Goal: Task Accomplishment & Management: Manage account settings

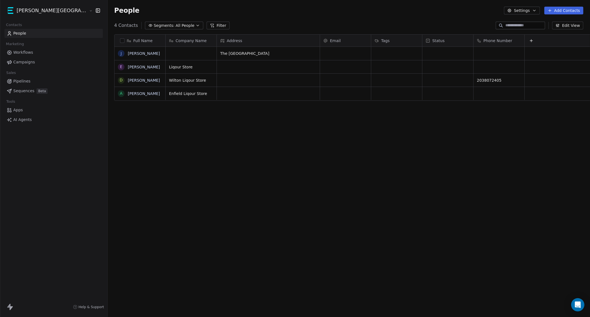
scroll to position [274, 511]
click at [19, 81] on span "Pipelines" at bounding box center [21, 81] width 17 height 6
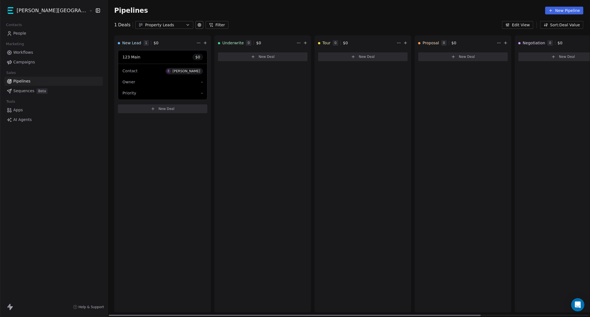
click at [120, 59] on div "123 Main $ 0" at bounding box center [162, 56] width 89 height 13
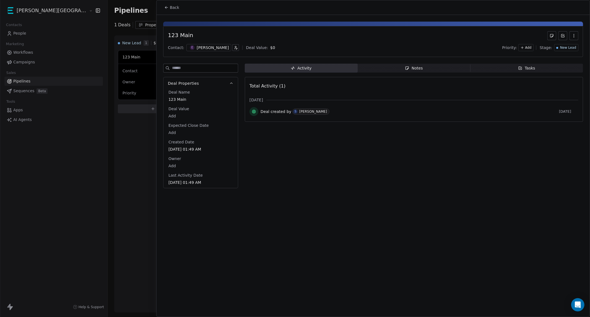
click at [551, 72] on span "Tasks Tasks" at bounding box center [526, 68] width 113 height 9
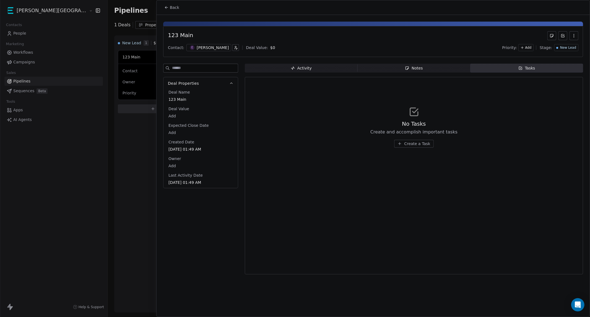
click at [412, 69] on div "Notes" at bounding box center [414, 68] width 18 height 6
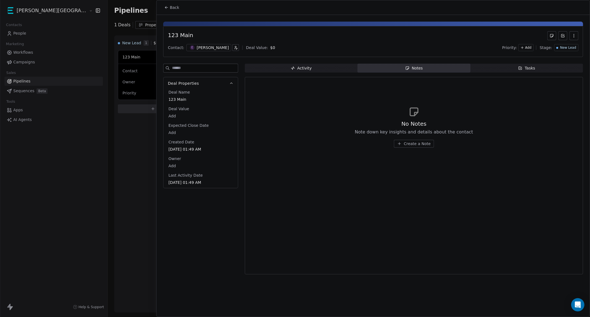
click at [171, 7] on span "Back" at bounding box center [174, 8] width 9 height 6
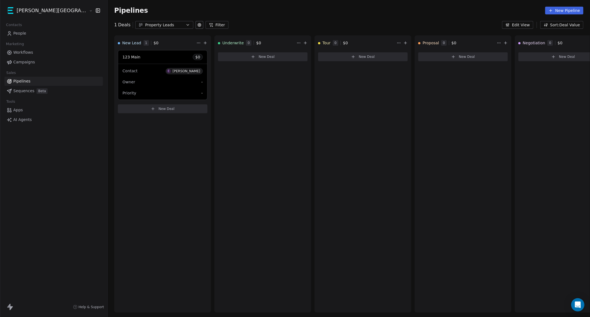
click at [27, 83] on span "Pipelines" at bounding box center [21, 81] width 17 height 6
click at [118, 57] on div "123 Main $ 0" at bounding box center [162, 56] width 89 height 13
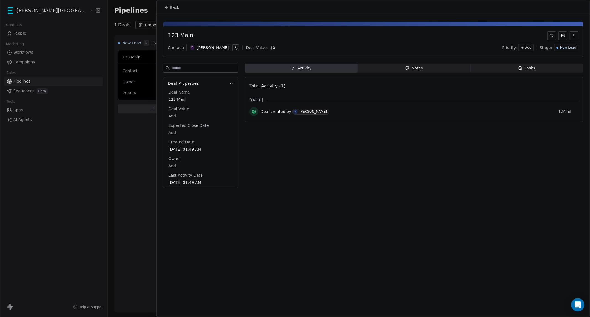
click at [527, 71] on span "Tasks Tasks" at bounding box center [526, 68] width 113 height 9
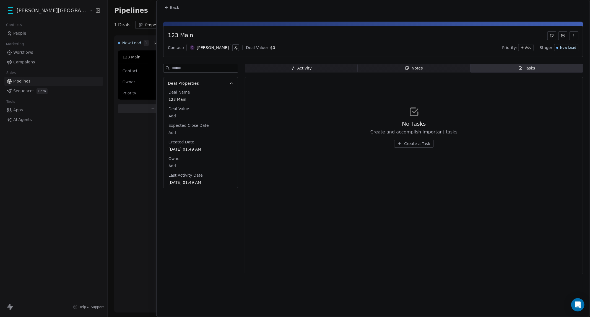
click at [402, 144] on icon "button" at bounding box center [400, 143] width 4 height 4
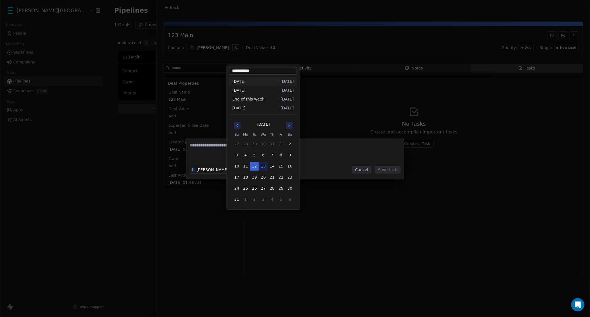
click at [249, 167] on body "Kane Street Capital Contacts People Marketing Workflows Campaigns Sales Pipelin…" at bounding box center [295, 158] width 590 height 317
click at [281, 144] on button "1" at bounding box center [281, 143] width 9 height 9
type input "**********"
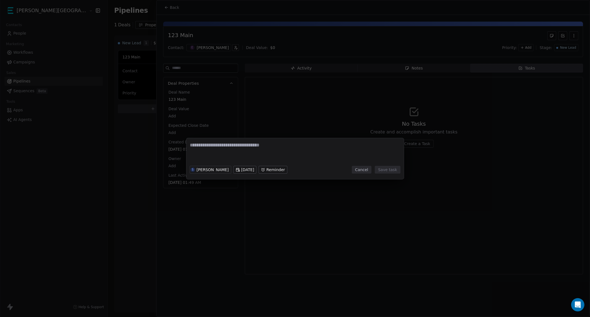
click at [241, 147] on textarea at bounding box center [295, 153] width 210 height 22
click at [274, 169] on body "Kane Street Capital Contacts People Marketing Workflows Campaigns Sales Pipelin…" at bounding box center [295, 158] width 590 height 317
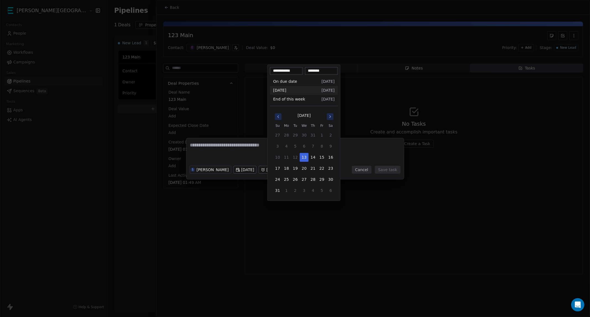
click at [214, 148] on div "S Samarth Patel Thu, 31 Jul 2025 Wed, 13 Aug 2025, 11:24 PM Cancel Save task" at bounding box center [295, 158] width 590 height 41
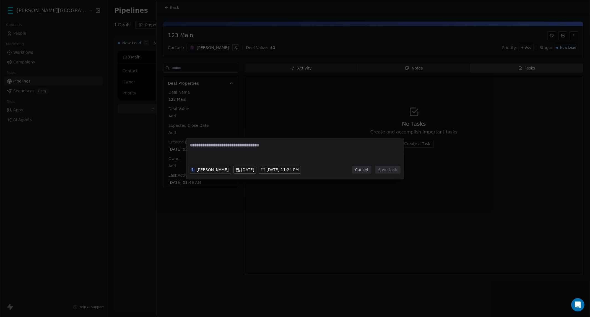
click at [223, 144] on textarea at bounding box center [295, 153] width 210 height 22
type textarea "****"
click at [385, 167] on button "Save task" at bounding box center [387, 170] width 25 height 8
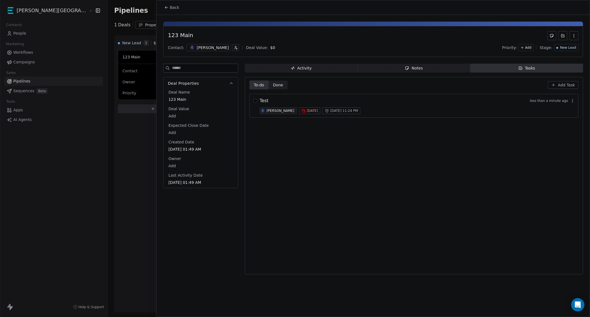
click at [145, 153] on div at bounding box center [295, 158] width 590 height 317
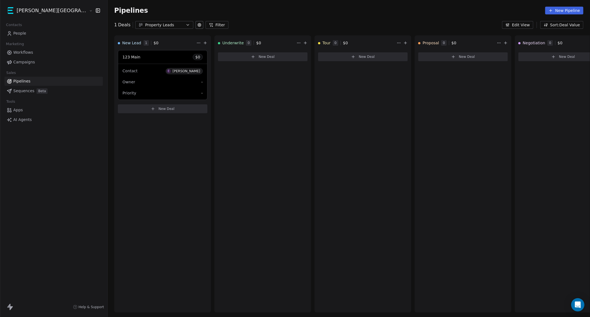
click at [30, 111] on link "Apps" at bounding box center [53, 109] width 99 height 9
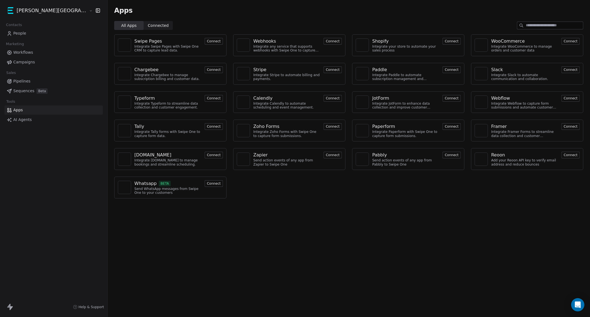
click at [333, 171] on div "Swipe Pages Integrate Swipe Pages with Swipe One CRM to capture lead data. Conn…" at bounding box center [349, 116] width 483 height 173
click at [17, 34] on span "People" at bounding box center [19, 33] width 13 height 6
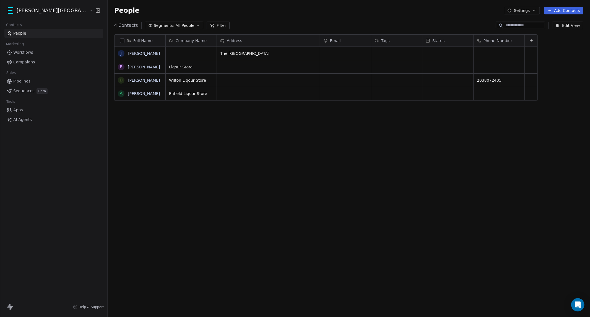
scroll to position [274, 511]
click at [20, 53] on span "Workflows" at bounding box center [23, 53] width 20 height 6
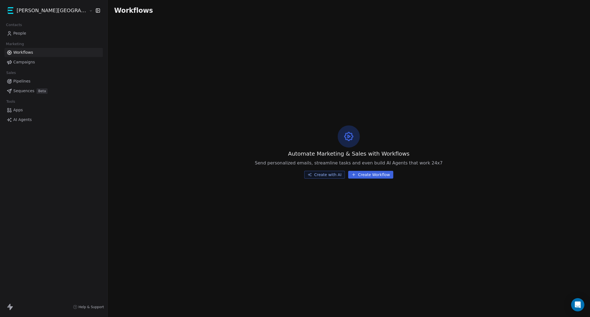
click at [29, 62] on span "Campaigns" at bounding box center [24, 62] width 22 height 6
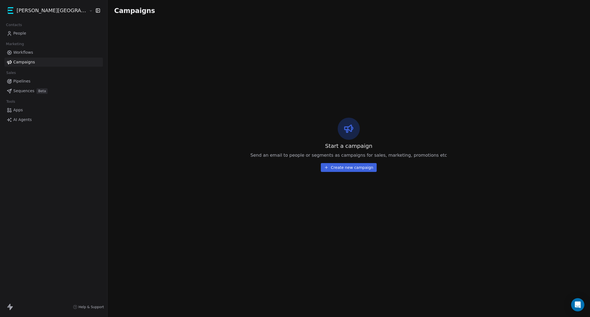
click at [20, 79] on span "Pipelines" at bounding box center [21, 81] width 17 height 6
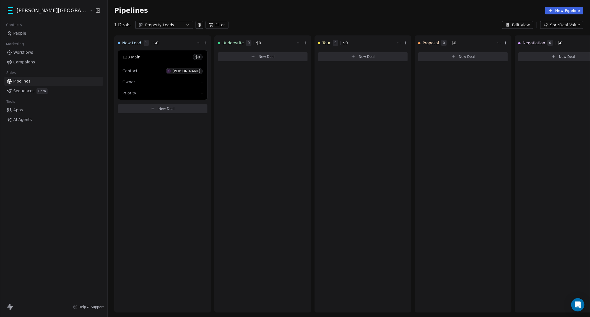
click at [45, 9] on html "Kane Street Capital Contacts People Marketing Workflows Campaigns Sales Pipelin…" at bounding box center [295, 158] width 590 height 317
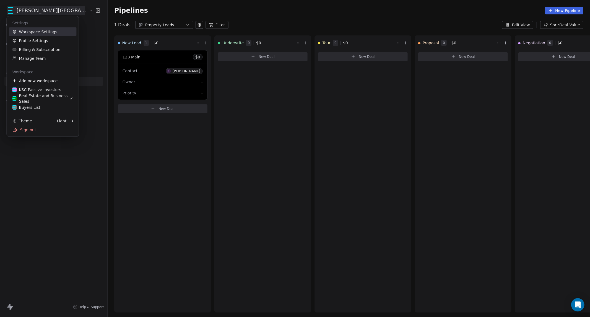
click at [34, 33] on link "Workspace Settings" at bounding box center [43, 31] width 68 height 9
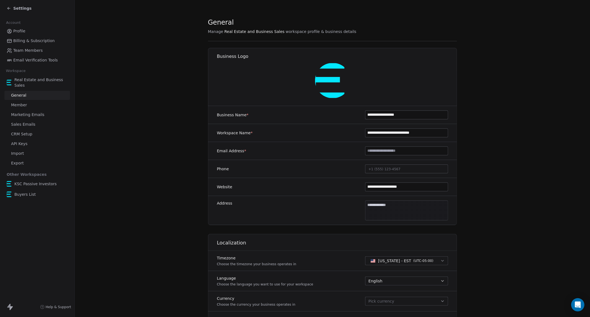
click at [25, 145] on span "API Keys" at bounding box center [19, 144] width 16 height 6
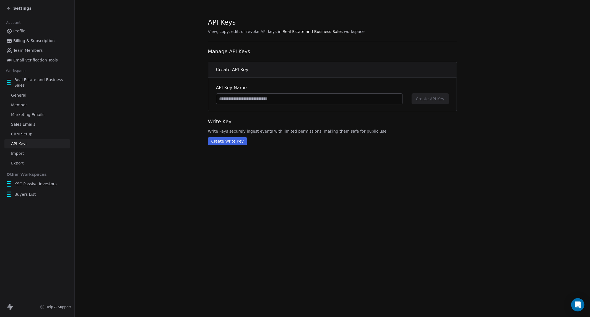
click at [222, 141] on button "Create Write Key" at bounding box center [227, 141] width 39 height 8
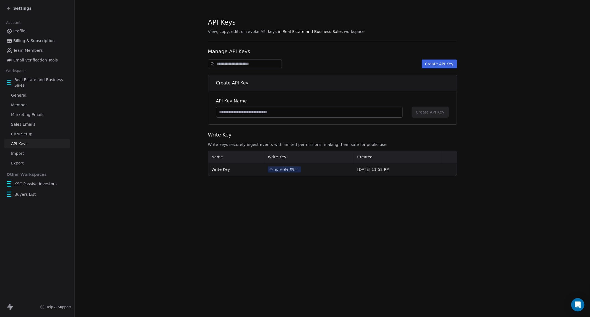
click at [279, 169] on div "sp_write_088521521da941c38c67f5d8e0292d60" at bounding box center [286, 169] width 25 height 5
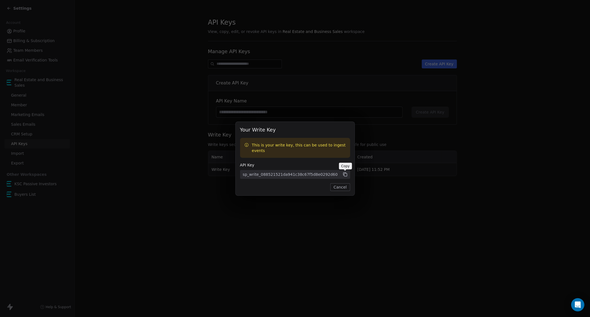
click at [347, 174] on icon at bounding box center [345, 174] width 5 height 5
click at [345, 173] on icon at bounding box center [345, 174] width 3 height 3
click at [345, 175] on icon at bounding box center [345, 174] width 5 height 5
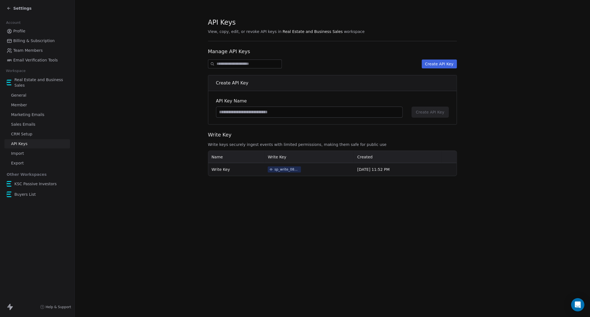
click at [141, 87] on div "Your Write Key This is your write key, this can be used to ingest events API Ke…" at bounding box center [295, 158] width 590 height 317
click at [30, 95] on link "General" at bounding box center [37, 95] width 66 height 9
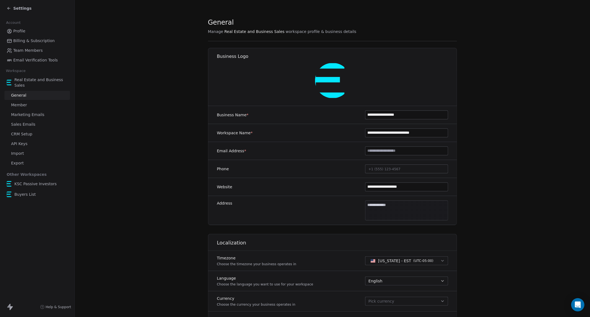
click at [28, 133] on span "CRM Setup" at bounding box center [21, 134] width 21 height 6
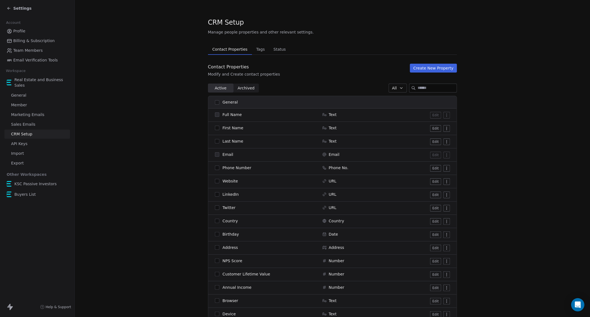
click at [24, 144] on span "API Keys" at bounding box center [19, 144] width 16 height 6
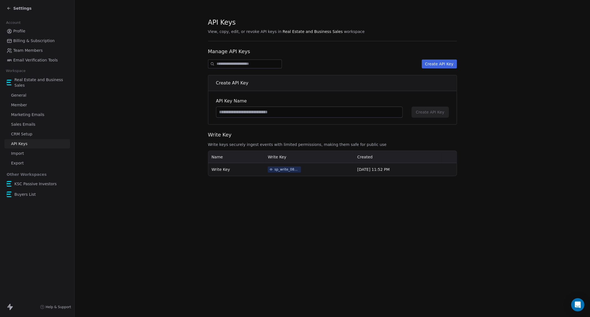
click at [40, 154] on link "Import" at bounding box center [37, 153] width 66 height 9
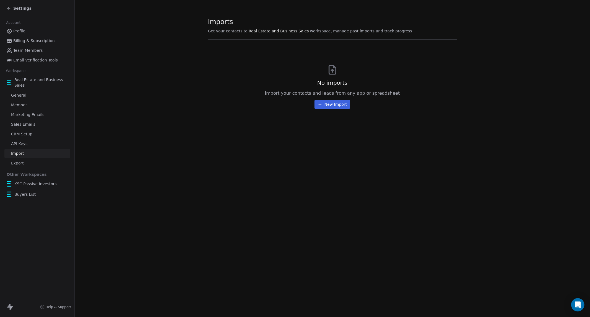
click at [19, 163] on span "Export" at bounding box center [17, 163] width 13 height 6
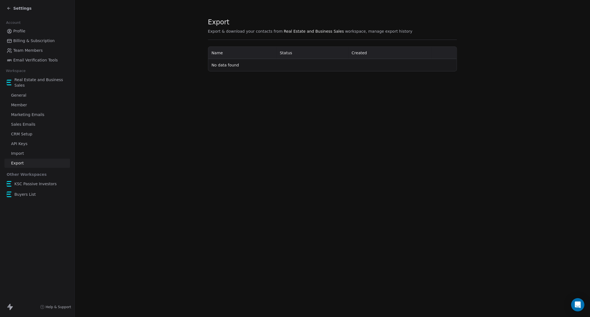
click at [18, 31] on span "Profile" at bounding box center [19, 31] width 12 height 6
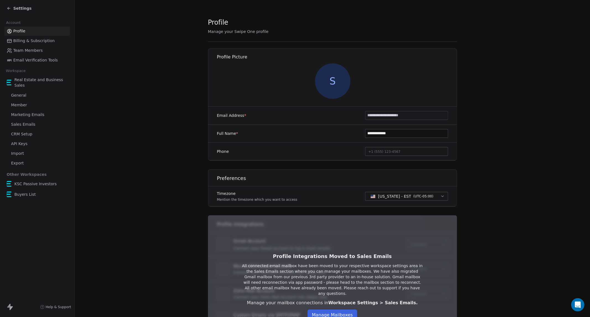
click at [21, 6] on span "Settings" at bounding box center [22, 9] width 18 height 6
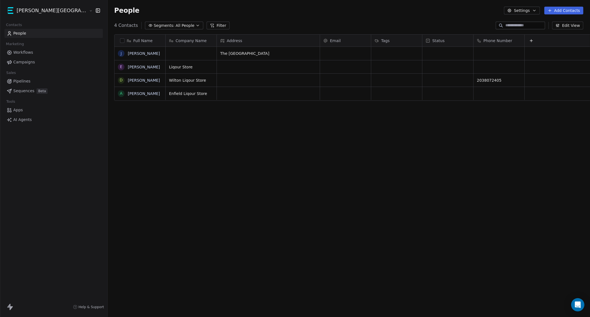
scroll to position [274, 511]
click at [45, 12] on html "[PERSON_NAME] Street Capital Contacts People Marketing Workflows Campaigns Sale…" at bounding box center [295, 158] width 590 height 317
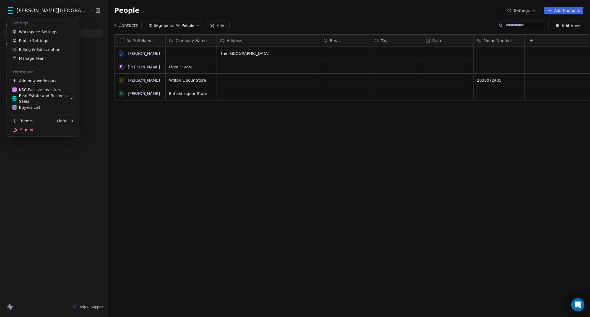
click at [32, 173] on html "[PERSON_NAME] Street Capital Contacts People Marketing Workflows Campaigns Sale…" at bounding box center [295, 158] width 590 height 317
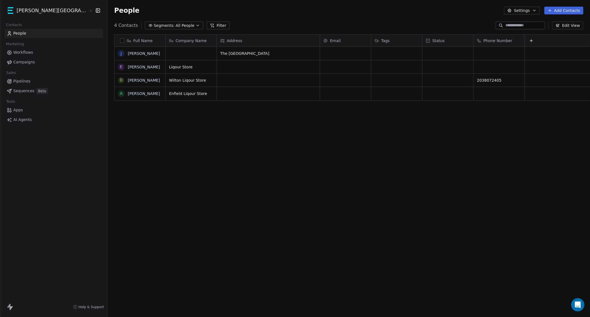
click at [96, 10] on icon "button" at bounding box center [98, 11] width 4 height 4
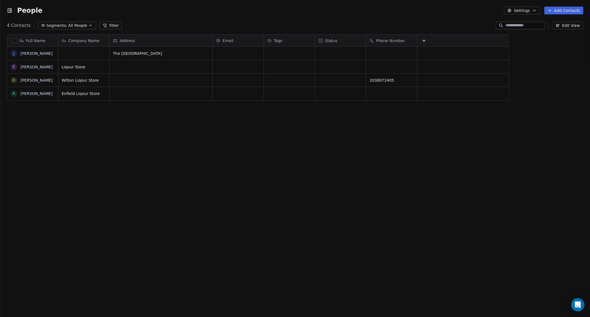
click at [12, 10] on icon "button" at bounding box center [10, 11] width 6 height 6
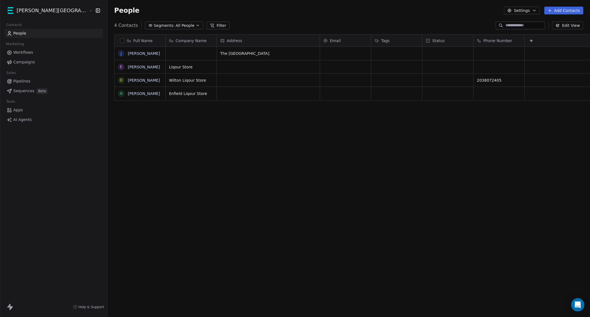
click at [22, 53] on span "Workflows" at bounding box center [23, 53] width 20 height 6
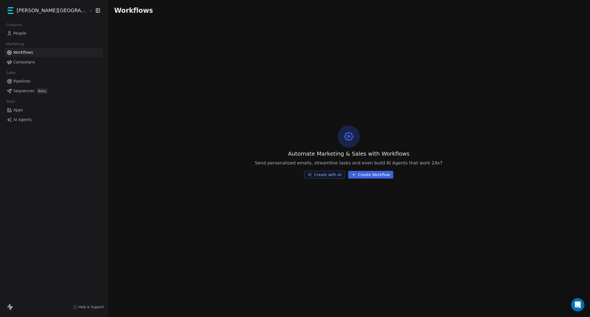
click at [96, 12] on icon "button" at bounding box center [98, 11] width 4 height 4
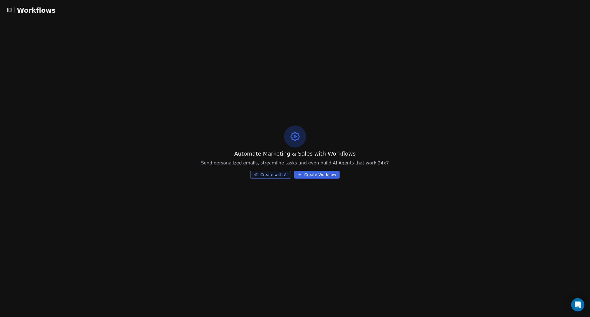
click at [12, 9] on icon "button" at bounding box center [10, 10] width 6 height 6
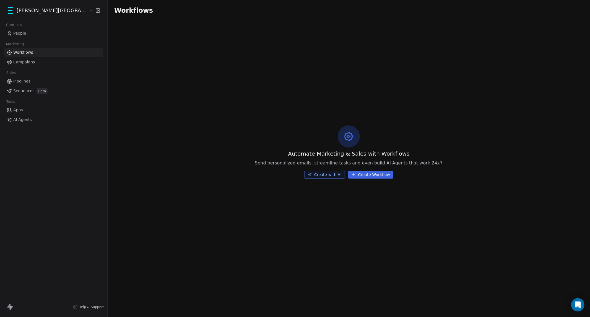
click at [16, 32] on span "People" at bounding box center [19, 33] width 13 height 6
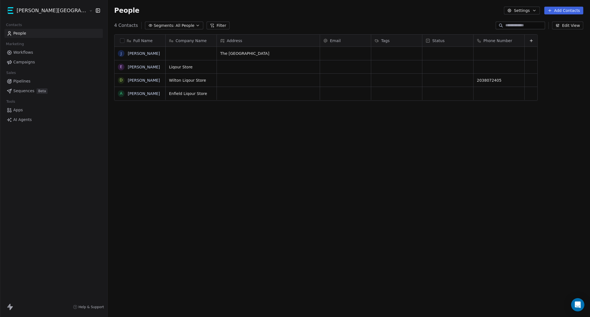
scroll to position [274, 511]
click at [95, 8] on icon "button" at bounding box center [98, 11] width 6 height 6
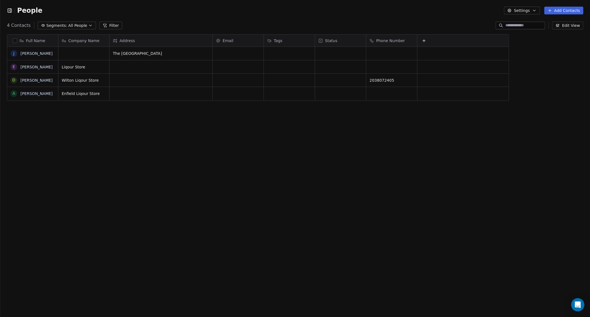
scroll to position [5, 5]
click at [11, 9] on icon "button" at bounding box center [11, 11] width 0 height 4
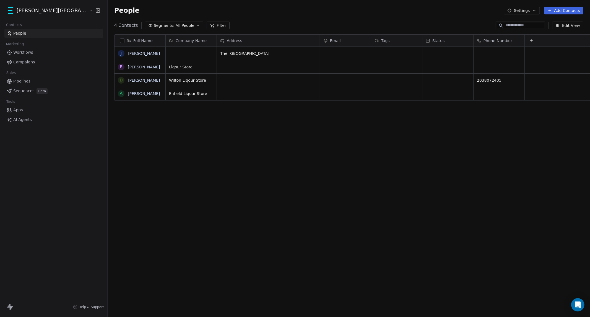
click at [28, 11] on html "[PERSON_NAME] Street Capital Contacts People Marketing Workflows Campaigns Sale…" at bounding box center [295, 158] width 590 height 317
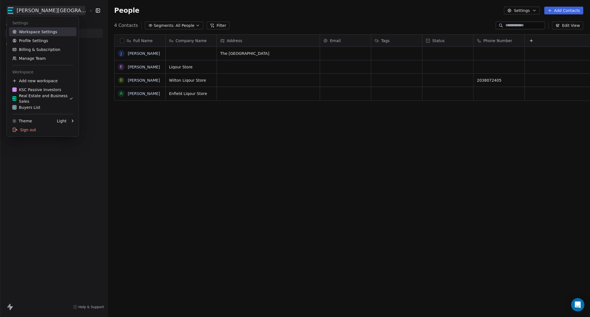
click at [37, 32] on link "Workspace Settings" at bounding box center [43, 31] width 68 height 9
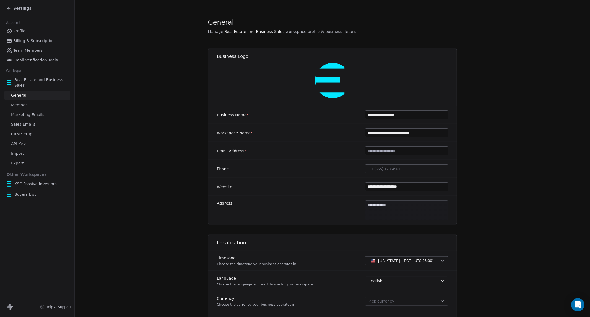
click at [25, 144] on span "API Keys" at bounding box center [19, 144] width 16 height 6
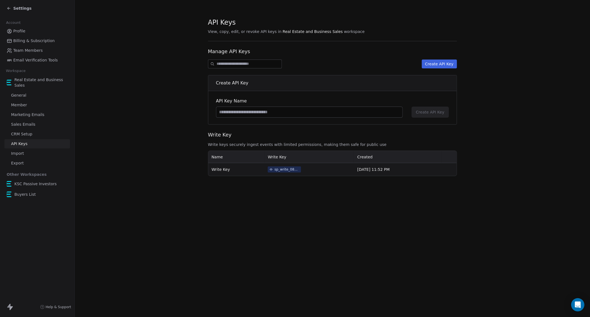
click at [274, 168] on div "sp_write_088521521da941c38c67f5d8e0292d60" at bounding box center [286, 169] width 25 height 5
drag, startPoint x: 108, startPoint y: 145, endPoint x: 123, endPoint y: 145, distance: 14.4
click at [109, 145] on div "Your Write Key This is your write key, this can be used to ingest events API Ke…" at bounding box center [295, 159] width 590 height 102
click at [281, 170] on div "sp_write_088521521da941c38c67f5d8e0292d60" at bounding box center [286, 169] width 25 height 5
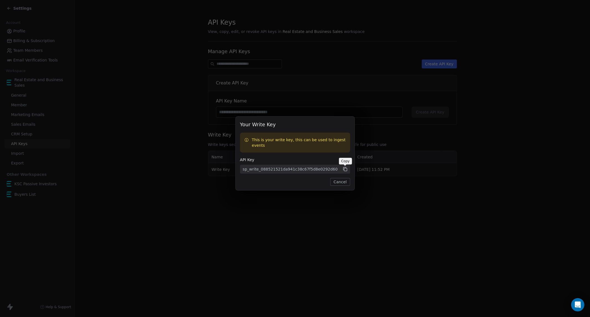
click at [344, 170] on icon at bounding box center [345, 169] width 5 height 5
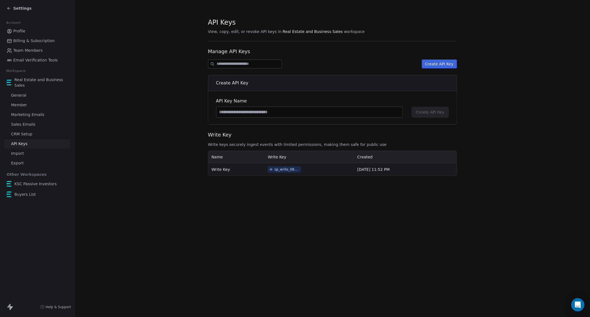
click at [395, 183] on div "Your Write Key This is your write key, this can be used to ingest events API Ke…" at bounding box center [295, 158] width 590 height 317
click at [283, 169] on div "sp_write_088521521da941c38c67f5d8e0292d60" at bounding box center [286, 169] width 25 height 5
click at [405, 239] on div at bounding box center [295, 158] width 590 height 317
click at [289, 169] on div "sp_write_088521521da941c38c67f5d8e0292d60" at bounding box center [286, 169] width 25 height 5
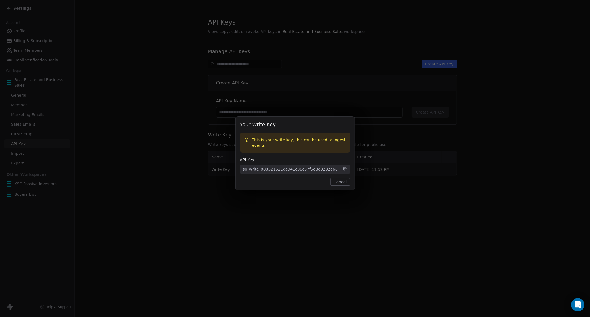
click at [340, 184] on button "Cancel" at bounding box center [340, 182] width 20 height 8
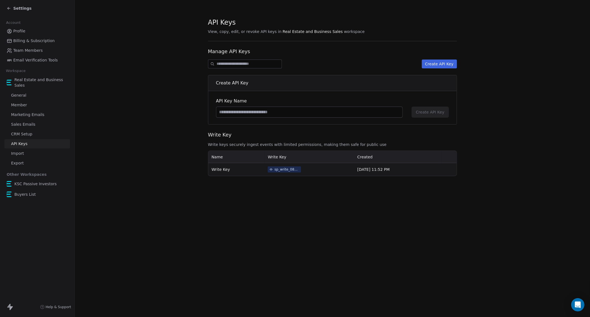
click at [450, 65] on button "Create API Key" at bounding box center [439, 63] width 35 height 9
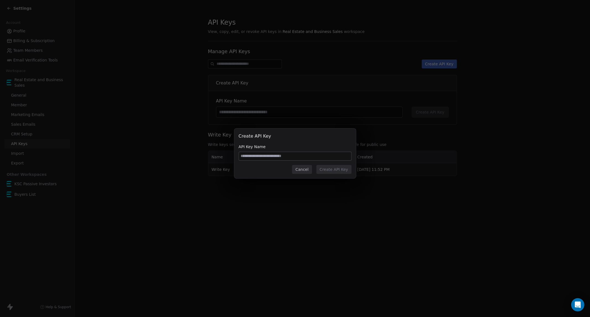
click at [289, 152] on input at bounding box center [295, 156] width 112 height 8
type input "***"
click at [342, 174] on div "Create API Key API Key Name *** Cancel Create API Key" at bounding box center [295, 153] width 122 height 50
click at [341, 170] on button "Create API Key" at bounding box center [334, 169] width 35 height 9
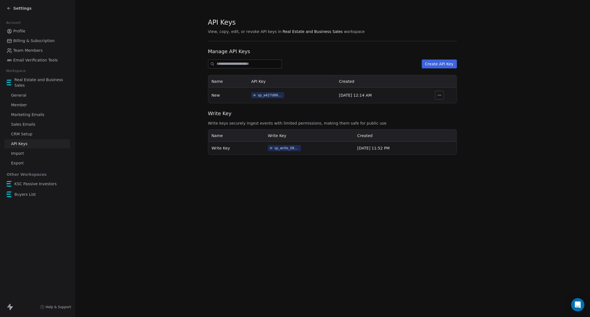
click at [271, 96] on div "sp_a427d86922c344ed8928ce2ffecf579d" at bounding box center [270, 95] width 25 height 5
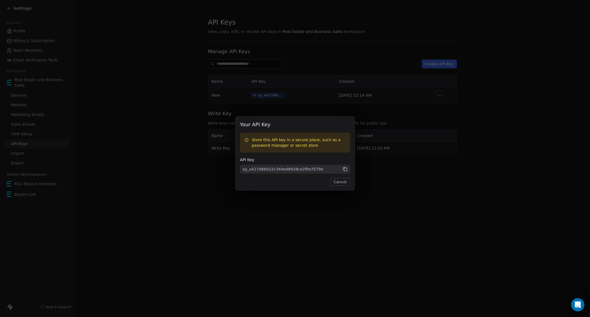
click at [346, 168] on icon at bounding box center [345, 169] width 5 height 5
click at [344, 182] on button "Cancel" at bounding box center [340, 182] width 20 height 8
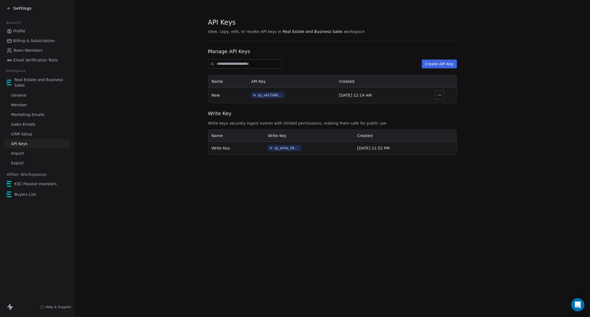
click at [212, 95] on span "New" at bounding box center [216, 95] width 9 height 4
click at [440, 94] on icon "button" at bounding box center [439, 95] width 4 height 4
click at [454, 106] on span "Revoke" at bounding box center [449, 108] width 14 height 6
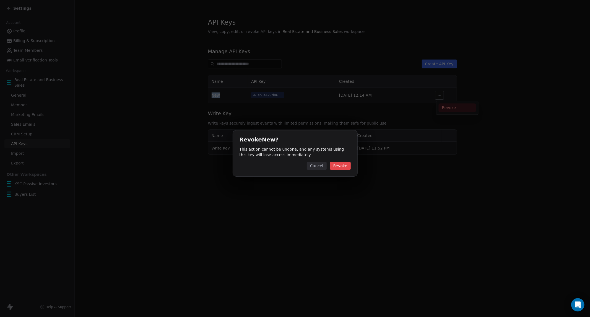
click at [348, 166] on button "Revoke" at bounding box center [340, 166] width 21 height 8
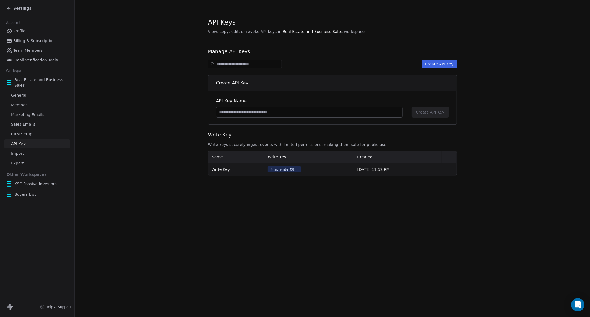
click at [431, 67] on button "Create API Key" at bounding box center [439, 63] width 35 height 9
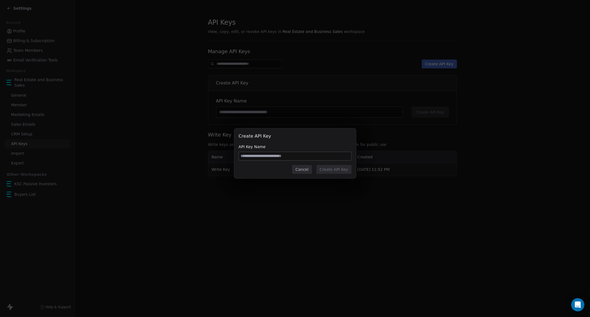
click at [291, 154] on input at bounding box center [295, 156] width 112 height 8
type input "***"
click at [327, 167] on button "Create API Key" at bounding box center [334, 169] width 35 height 9
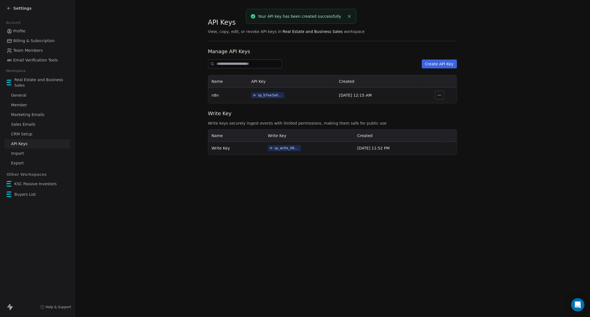
click at [258, 95] on div "sp_b7ee3a083ca74e94a00ffcdbb8f62bbe" at bounding box center [270, 95] width 25 height 5
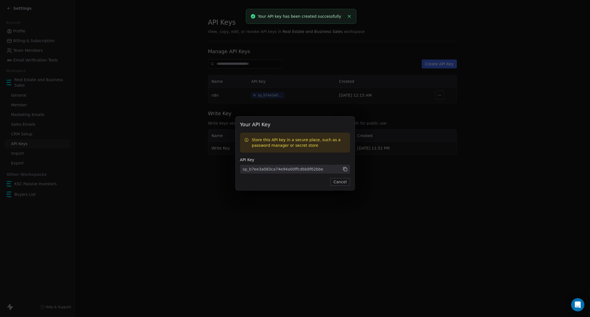
click at [344, 168] on icon at bounding box center [345, 169] width 5 height 5
click at [346, 185] on button "Cancel" at bounding box center [340, 182] width 20 height 8
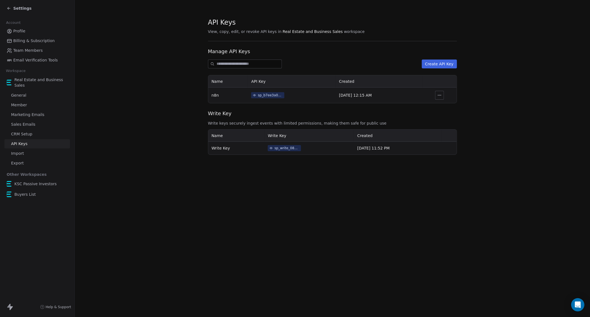
click at [11, 7] on div "Settings" at bounding box center [19, 9] width 25 height 6
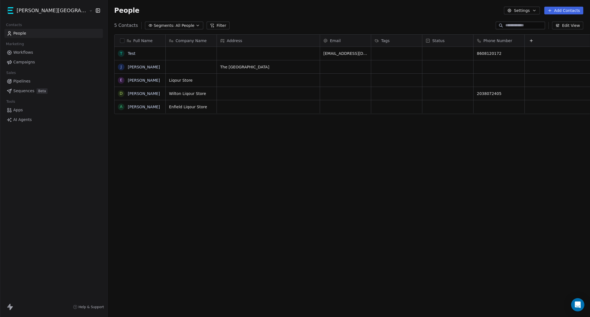
scroll to position [274, 511]
click at [128, 55] on span "Test" at bounding box center [140, 54] width 24 height 6
type textarea "**********"
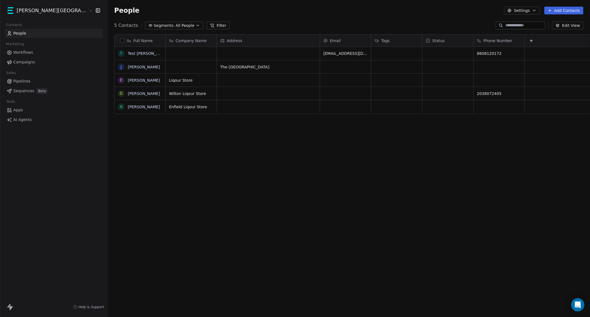
click at [148, 53] on html "Kane Street Capital Contacts People Marketing Workflows Campaigns Sales Pipelin…" at bounding box center [295, 158] width 590 height 317
